Goal: Find specific page/section: Find specific page/section

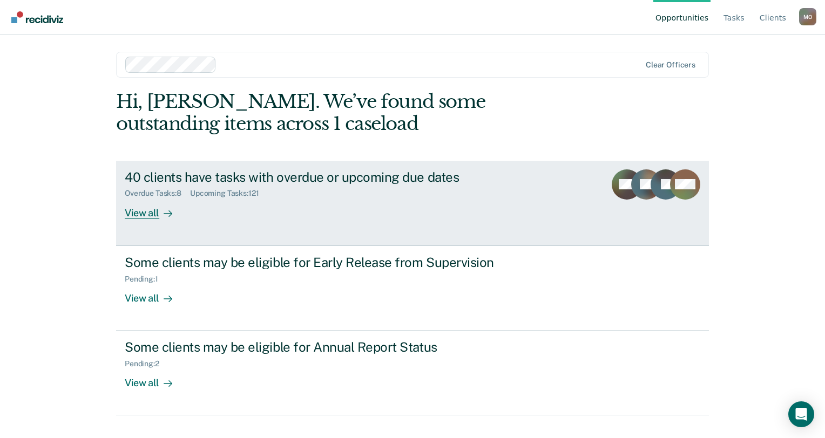
click at [151, 212] on div "View all" at bounding box center [155, 208] width 60 height 21
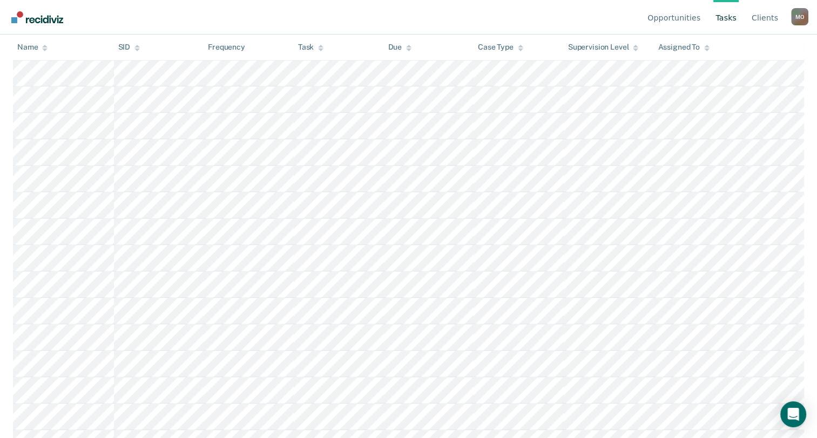
scroll to position [1699, 0]
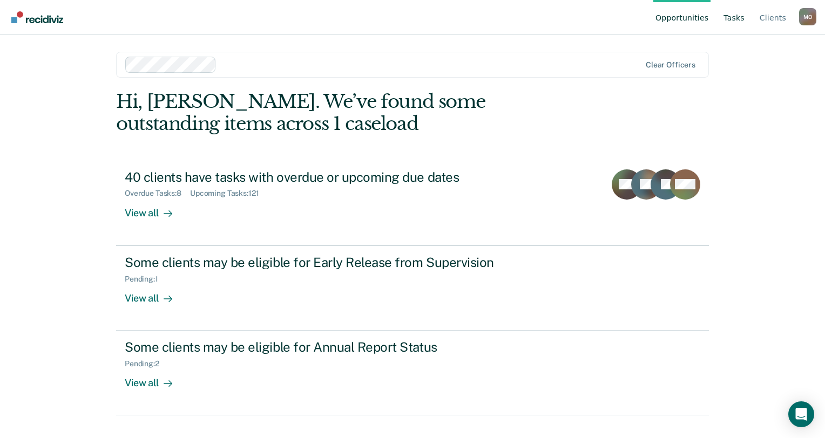
click at [738, 16] on link "Tasks" at bounding box center [733, 17] width 25 height 35
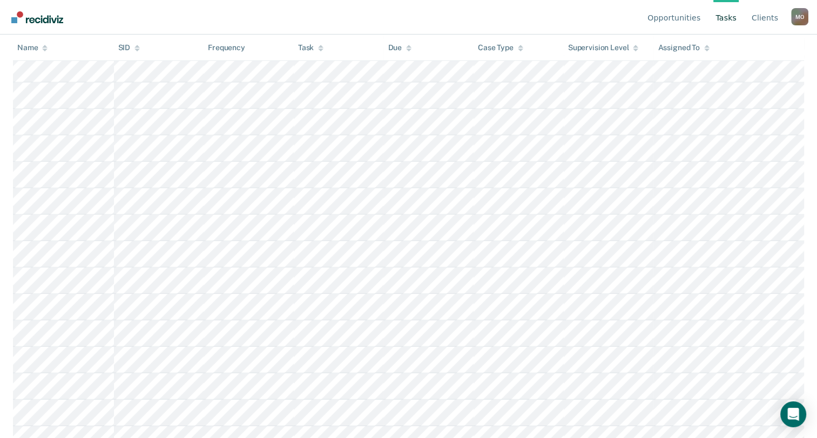
scroll to position [3156, 0]
click at [768, 17] on link "Client s" at bounding box center [764, 17] width 31 height 35
